Goal: Navigation & Orientation: Understand site structure

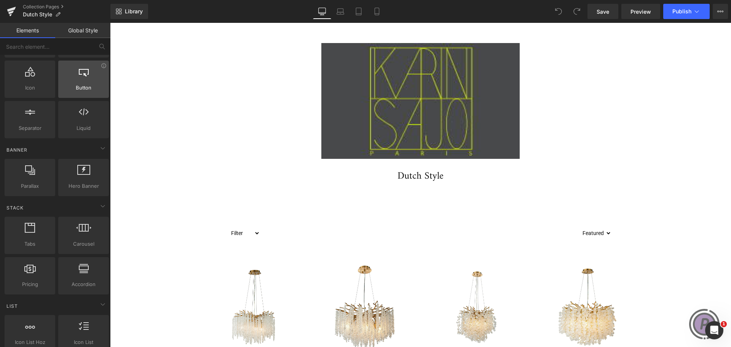
scroll to position [152, 0]
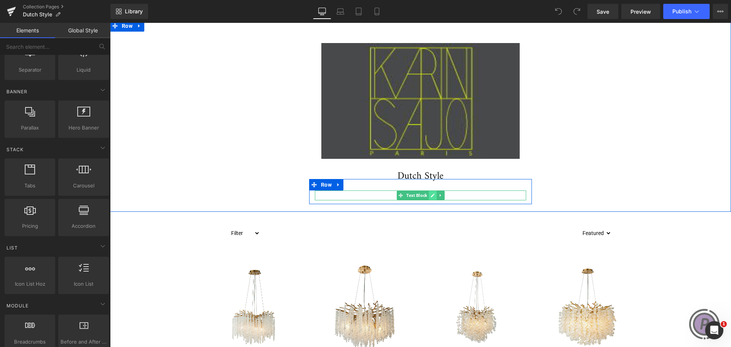
click at [429, 195] on link at bounding box center [433, 195] width 8 height 9
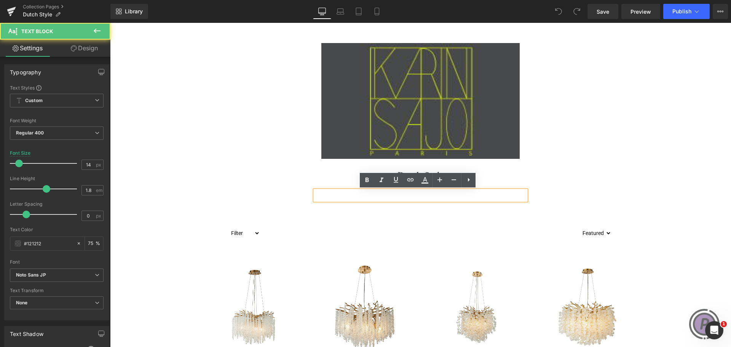
click at [427, 195] on p at bounding box center [420, 195] width 211 height 10
paste div
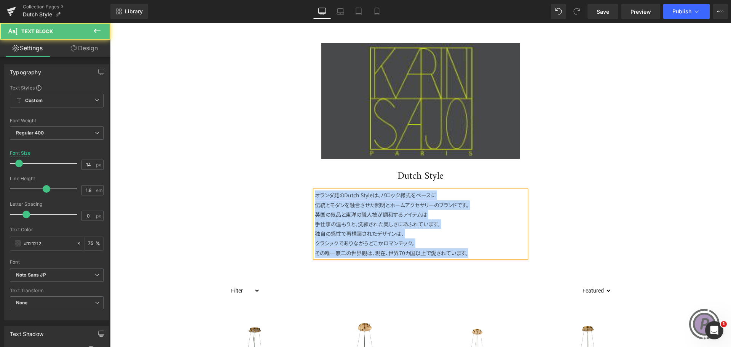
drag, startPoint x: 472, startPoint y: 255, endPoint x: 307, endPoint y: 194, distance: 176.7
click at [309, 194] on div "オランダ発のDutch Styleは、バロック様式をベースに 伝統とモダンを融合させた照明とホームアクセサリーのブランドです。 英国の気品と東洋の職人技が調和…" at bounding box center [420, 223] width 223 height 67
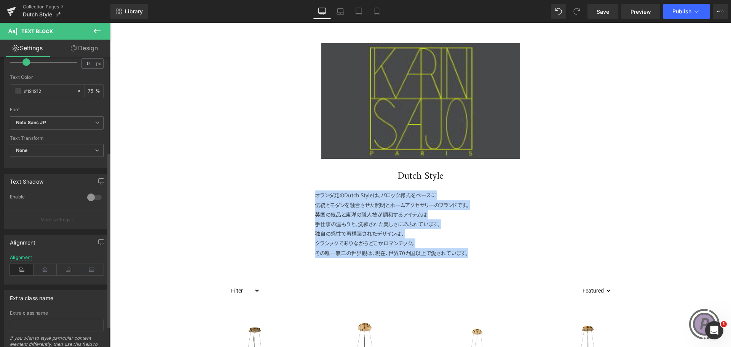
scroll to position [190, 0]
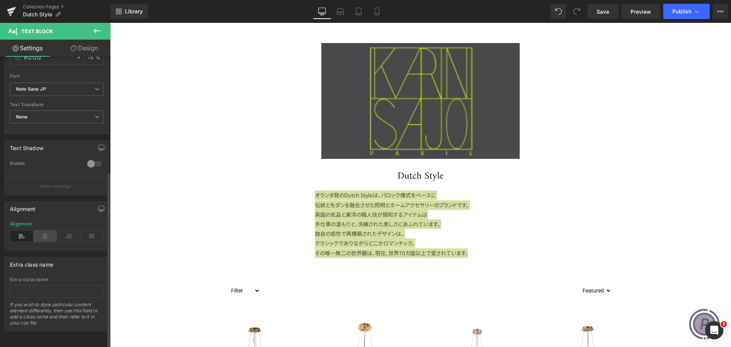
click at [43, 231] on icon at bounding box center [46, 235] width 24 height 11
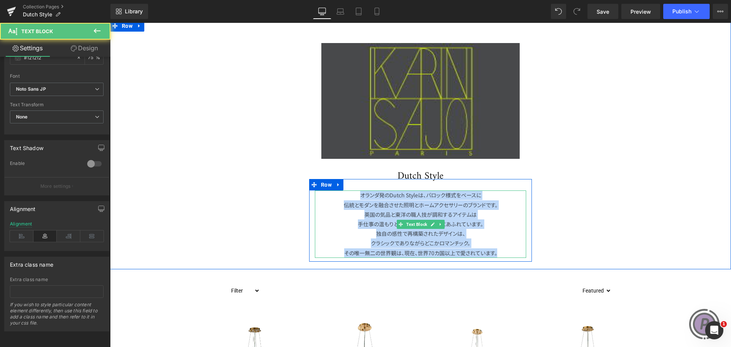
click at [485, 223] on p "手仕事の温もりと、洗練された美しさにあふれています。" at bounding box center [420, 224] width 211 height 10
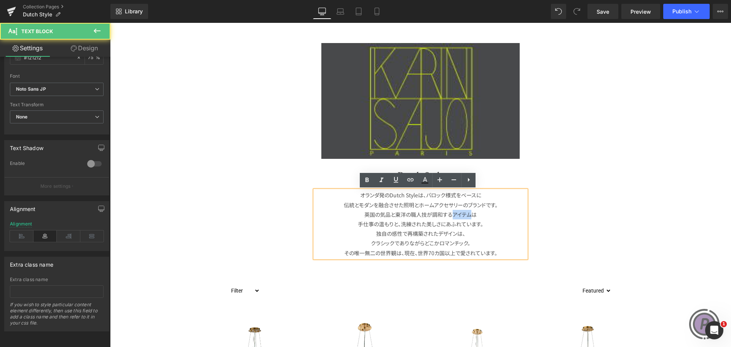
drag, startPoint x: 469, startPoint y: 214, endPoint x: 450, endPoint y: 215, distance: 19.1
click at [450, 215] on p "英国の気品と東洋の職人技が調和するアイテムは" at bounding box center [420, 215] width 211 height 10
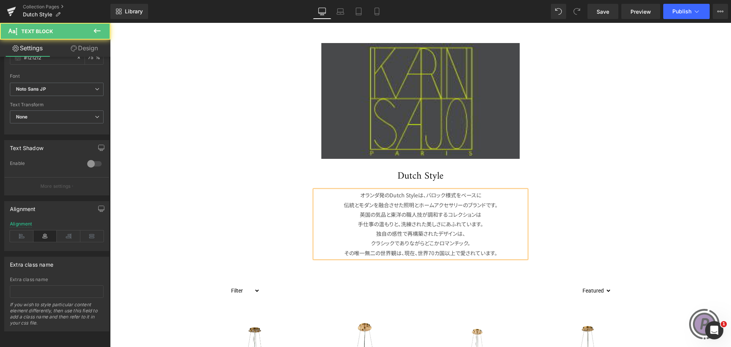
click at [370, 244] on p "クラシックでありながらどこかロマンチック。" at bounding box center [420, 243] width 211 height 10
click at [466, 234] on p "独自の感性で再構築されたデザインは、" at bounding box center [420, 234] width 211 height 10
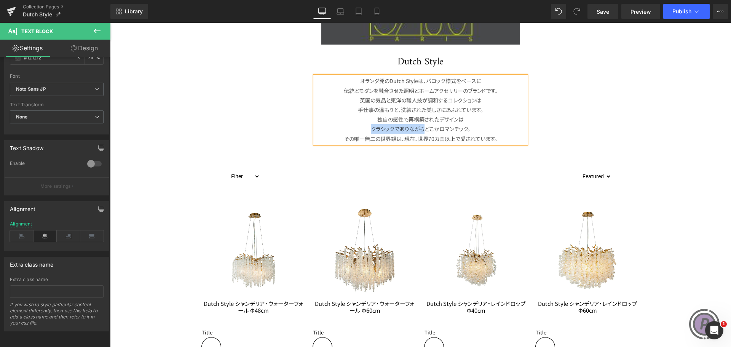
drag, startPoint x: 422, startPoint y: 130, endPoint x: 357, endPoint y: 130, distance: 65.1
click at [357, 130] on p "クラシックでありながらどこかロマンチック。" at bounding box center [420, 129] width 211 height 10
